Goal: Task Accomplishment & Management: Use online tool/utility

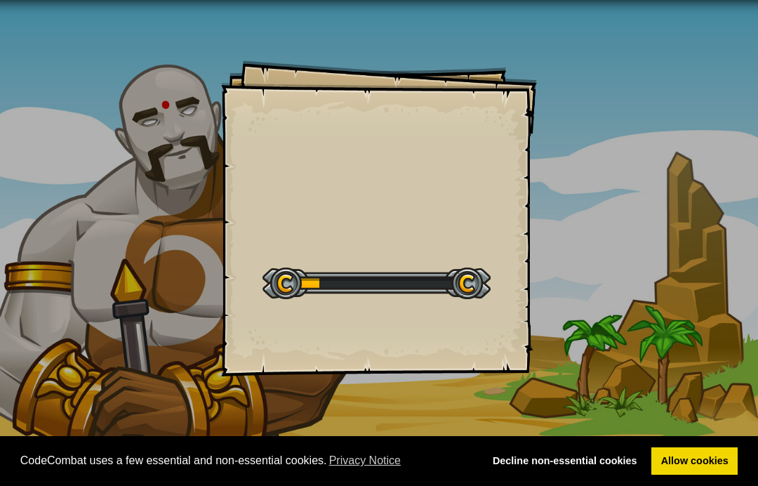
click at [301, 276] on div at bounding box center [376, 283] width 228 height 32
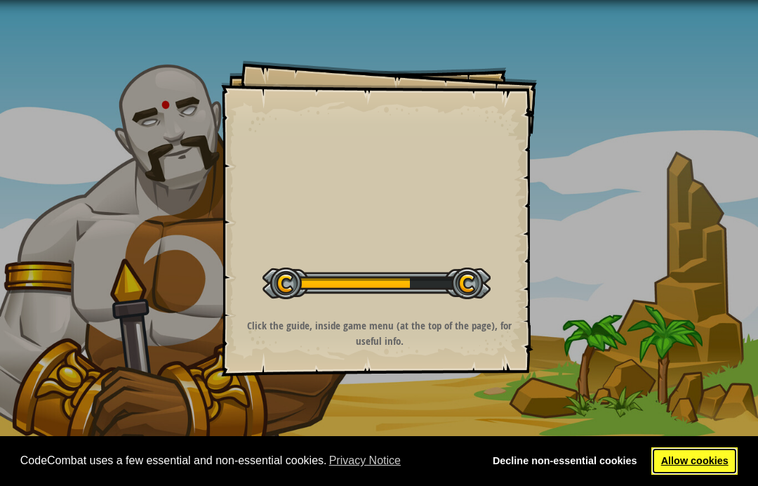
click at [691, 473] on link "Allow cookies" at bounding box center [694, 461] width 86 height 28
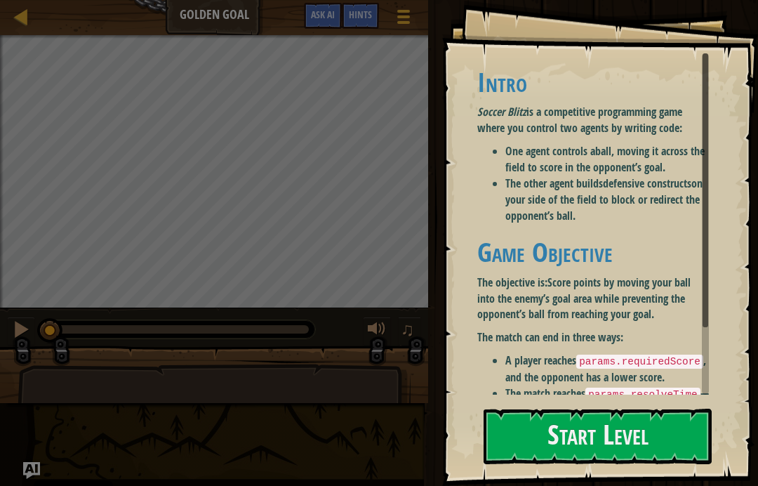
click at [68, 331] on div "0:09.1 Now: 0:00.1 Max: 2:04.9" at bounding box center [179, 329] width 260 height 8
click at [603, 439] on button "Start Level" at bounding box center [597, 435] width 228 height 55
click at [632, 434] on button "Start Level" at bounding box center [597, 435] width 228 height 55
